Goal: Task Accomplishment & Management: Manage account settings

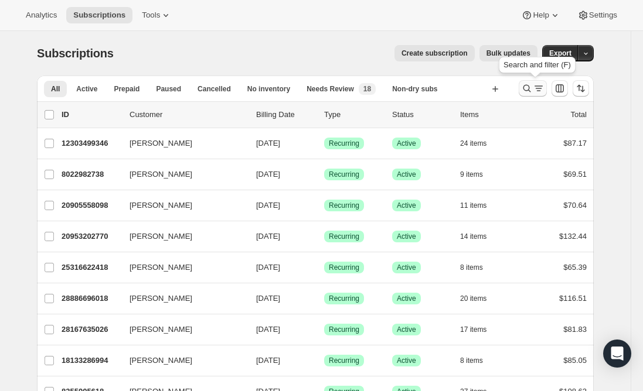
click at [532, 88] on icon "Search and filter results" at bounding box center [527, 89] width 12 height 12
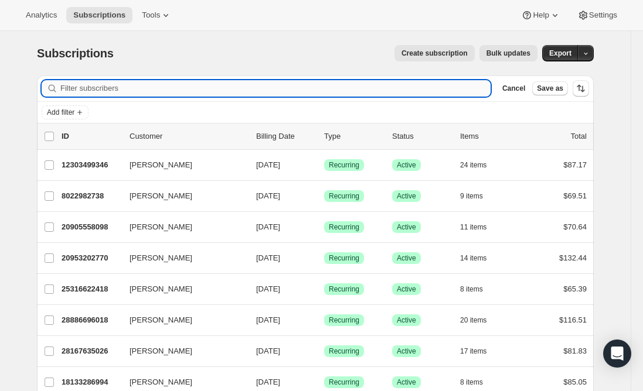
click at [313, 88] on input "Filter subscribers" at bounding box center [275, 88] width 430 height 16
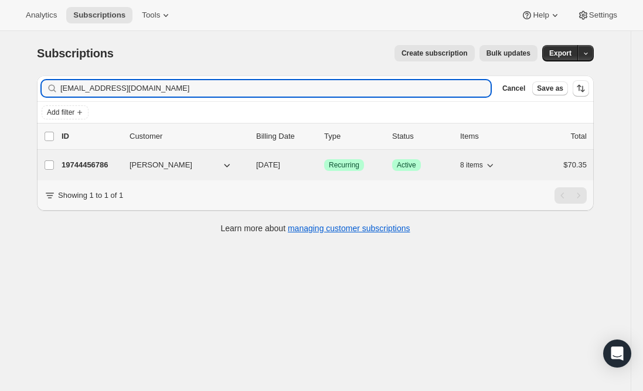
type input "[EMAIL_ADDRESS][DOMAIN_NAME]"
click at [83, 162] on p "19744456786" at bounding box center [91, 165] width 59 height 12
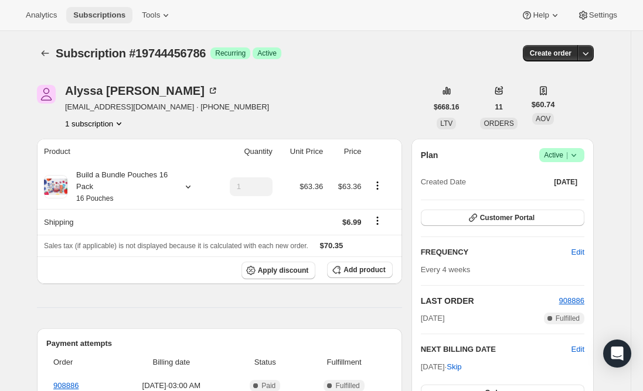
click at [104, 16] on span "Subscriptions" at bounding box center [99, 15] width 52 height 9
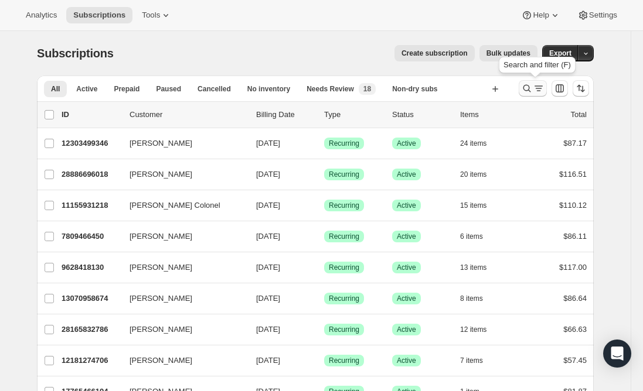
click at [537, 88] on icon "Search and filter results" at bounding box center [538, 89] width 12 height 12
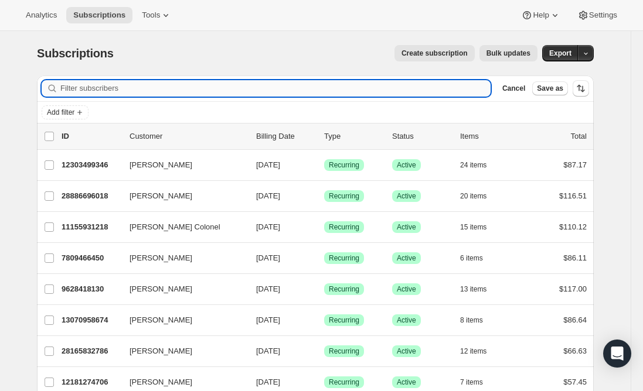
click at [206, 88] on input "Filter subscribers" at bounding box center [275, 88] width 430 height 16
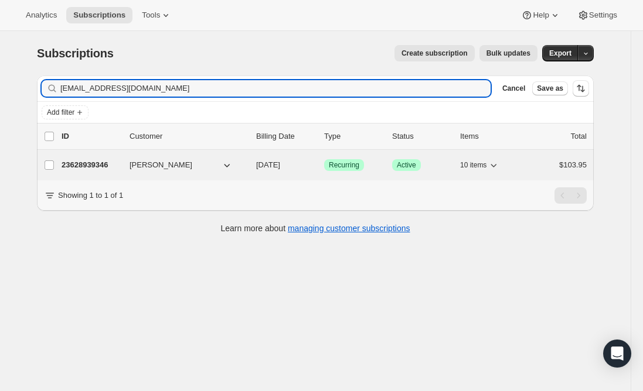
type input "[EMAIL_ADDRESS][DOMAIN_NAME]"
click at [90, 163] on p "23628939346" at bounding box center [91, 165] width 59 height 12
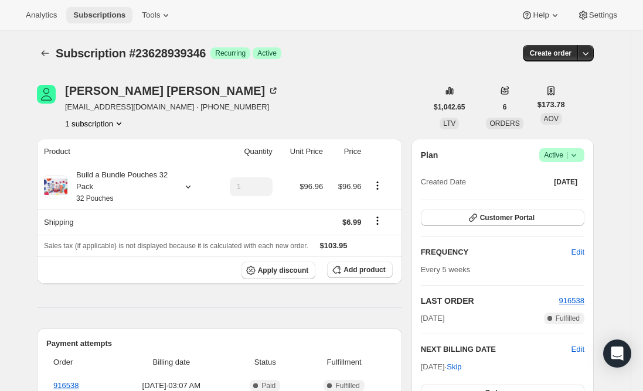
click at [84, 12] on span "Subscriptions" at bounding box center [99, 15] width 52 height 9
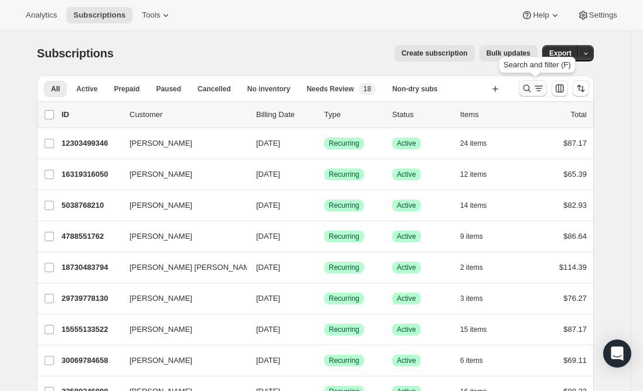
click at [528, 84] on icon "Search and filter results" at bounding box center [527, 89] width 12 height 12
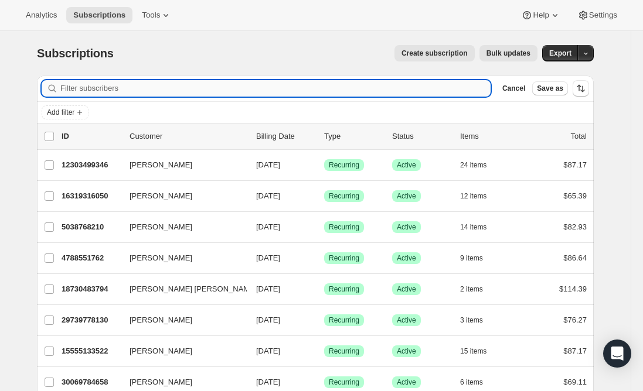
click at [227, 87] on input "Filter subscribers" at bounding box center [275, 88] width 430 height 16
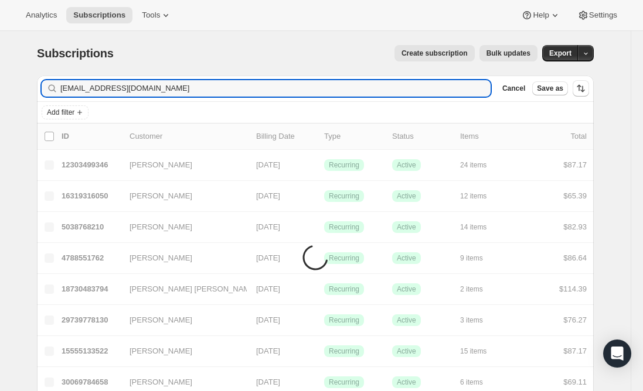
type input "[EMAIL_ADDRESS][DOMAIN_NAME]"
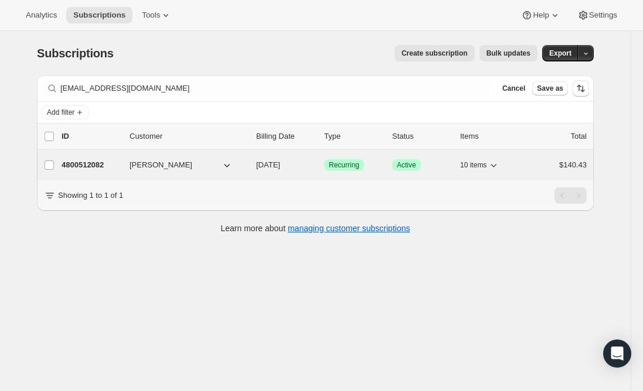
click at [79, 161] on p "4800512082" at bounding box center [91, 165] width 59 height 12
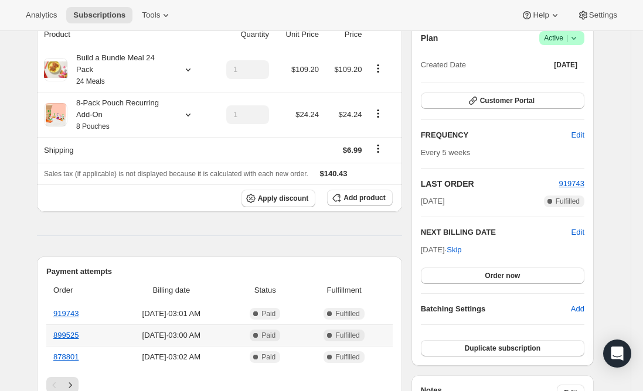
scroll to position [59, 0]
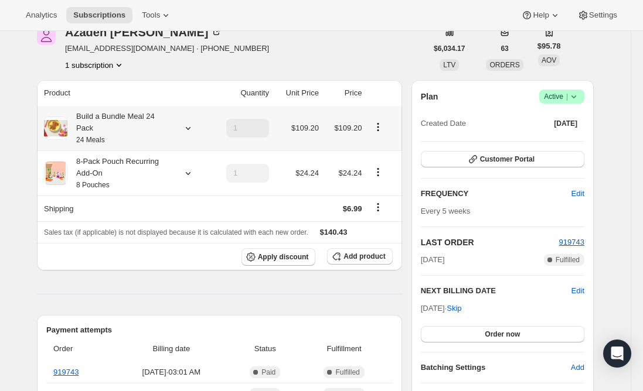
click at [132, 124] on div "Build a Bundle Meal 24 Pack 24 Meals" at bounding box center [119, 128] width 105 height 35
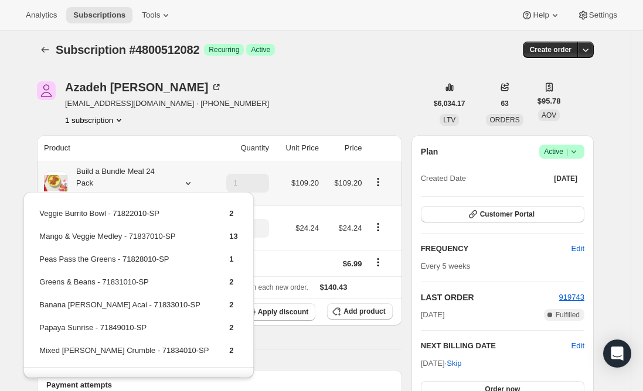
scroll to position [0, 0]
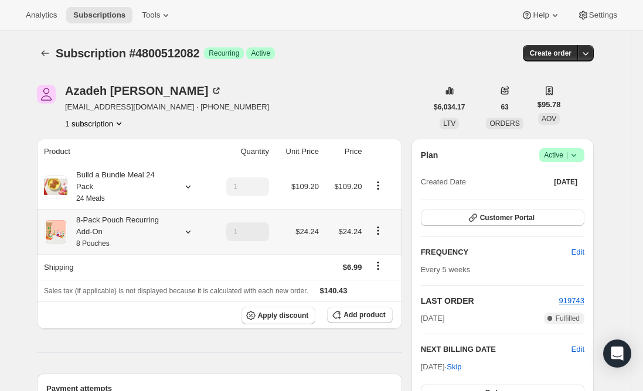
click at [97, 224] on div "8-Pack Pouch Recurring Add-On 8 Pouches" at bounding box center [119, 231] width 105 height 35
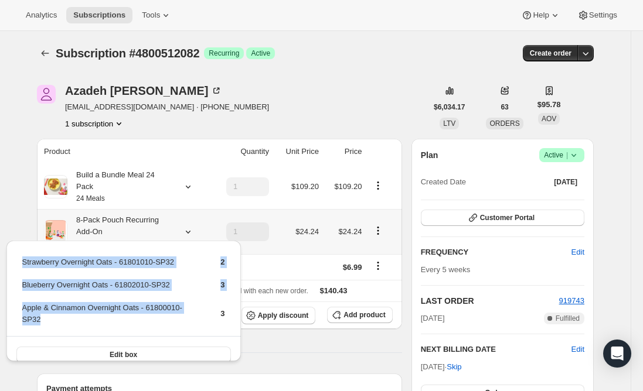
drag, startPoint x: 203, startPoint y: 310, endPoint x: 18, endPoint y: 264, distance: 190.6
click at [18, 264] on div "Strawberry Overnight Oats - 61801010-SP32 2 Blueberry Overnight Oats - 61802010…" at bounding box center [123, 307] width 234 height 132
copy tbody "Strawberry Overnight Oats - 61801010-SP32 2 Blueberry Overnight Oats - 61802010…"
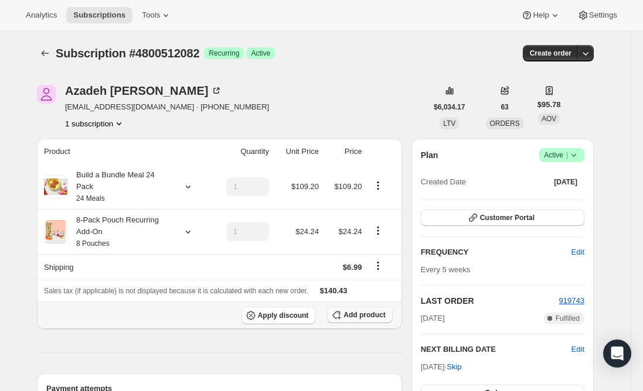
click at [361, 310] on span "Add product" at bounding box center [364, 314] width 42 height 9
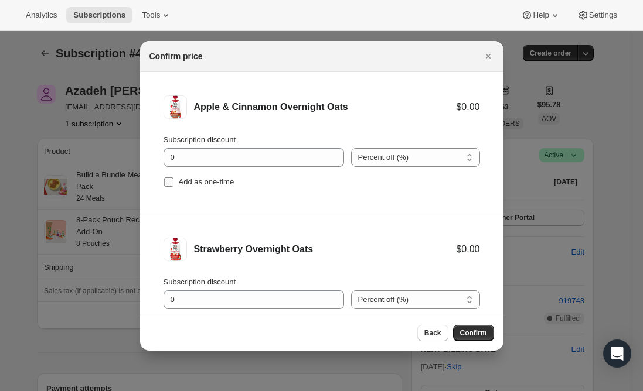
click at [170, 184] on input "Add as one-time" at bounding box center [168, 181] width 9 height 9
checkbox input "true"
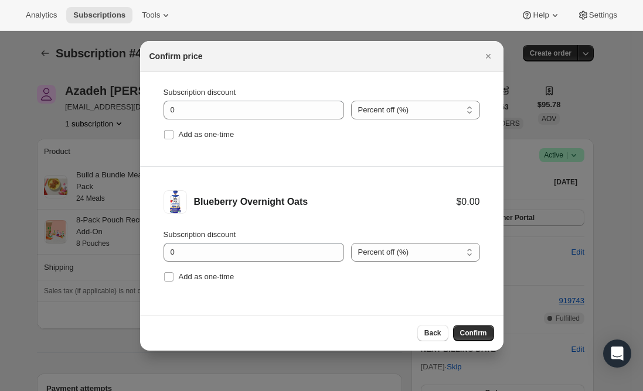
scroll to position [191, 0]
click at [169, 134] on input "Add as one-time" at bounding box center [168, 133] width 9 height 9
checkbox input "true"
click at [168, 275] on input "Add as one-time" at bounding box center [168, 275] width 9 height 9
checkbox input "true"
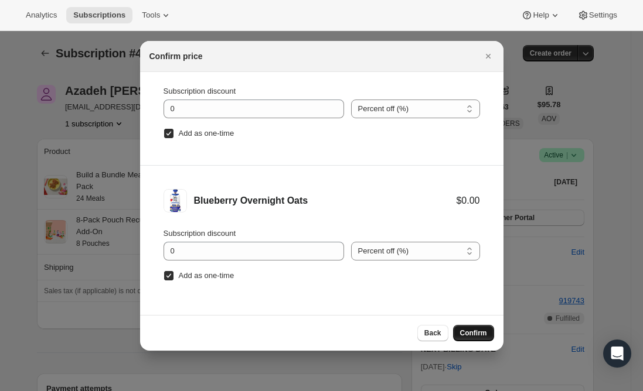
click at [469, 334] on span "Confirm" at bounding box center [473, 333] width 27 height 9
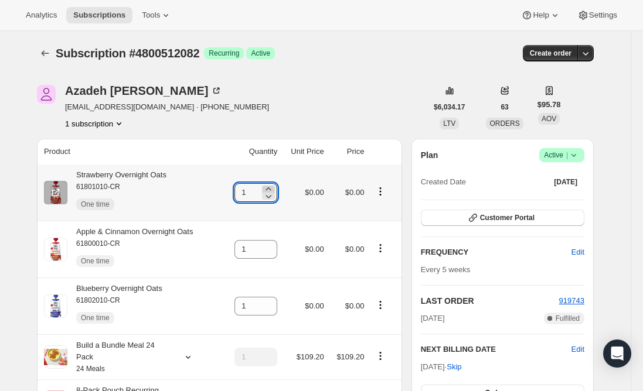
click at [274, 187] on icon at bounding box center [268, 189] width 12 height 12
type input "2"
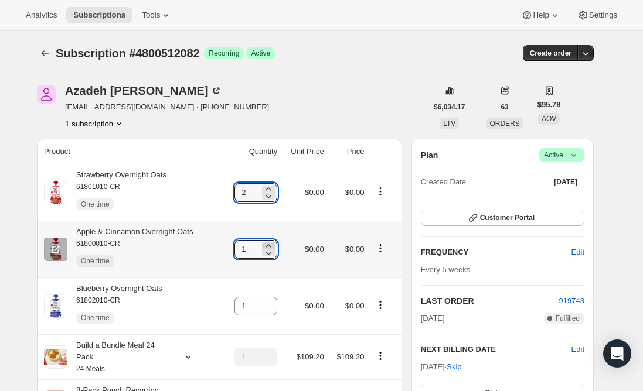
click at [274, 244] on icon at bounding box center [268, 246] width 12 height 12
type input "2"
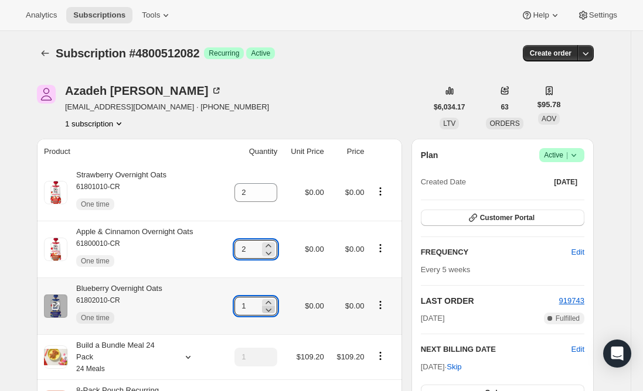
click at [272, 305] on icon at bounding box center [268, 310] width 12 height 12
click at [274, 299] on icon at bounding box center [268, 303] width 12 height 12
type input "2"
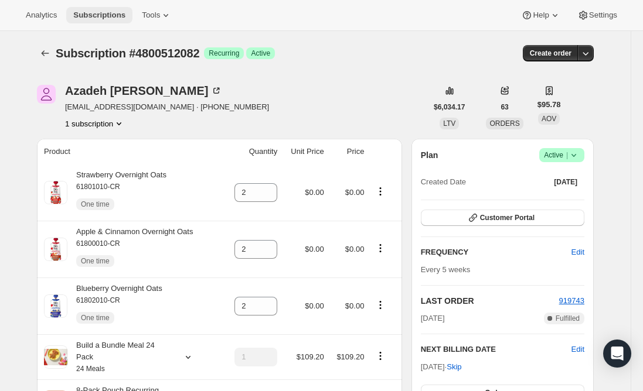
click at [97, 15] on span "Subscriptions" at bounding box center [99, 15] width 52 height 9
